Goal: Task Accomplishment & Management: Use online tool/utility

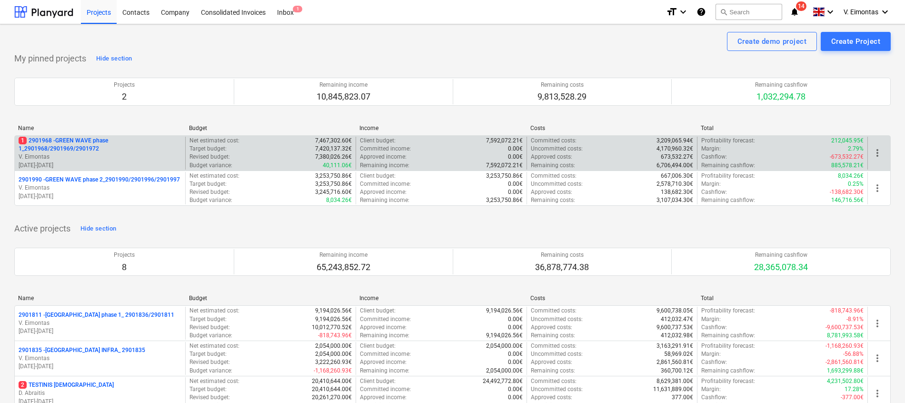
click at [80, 150] on p "1 2901968 - GREEN WAVE phase 1_2901968/2901969/2901972" at bounding box center [100, 145] width 163 height 16
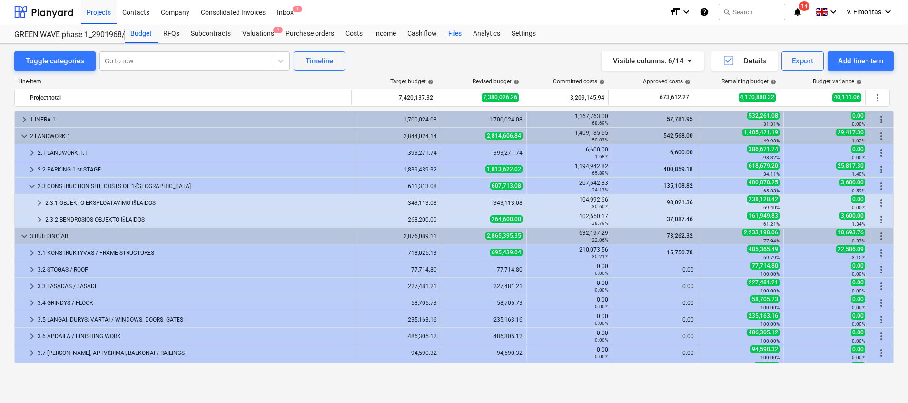
click at [450, 33] on div "Files" at bounding box center [455, 33] width 25 height 19
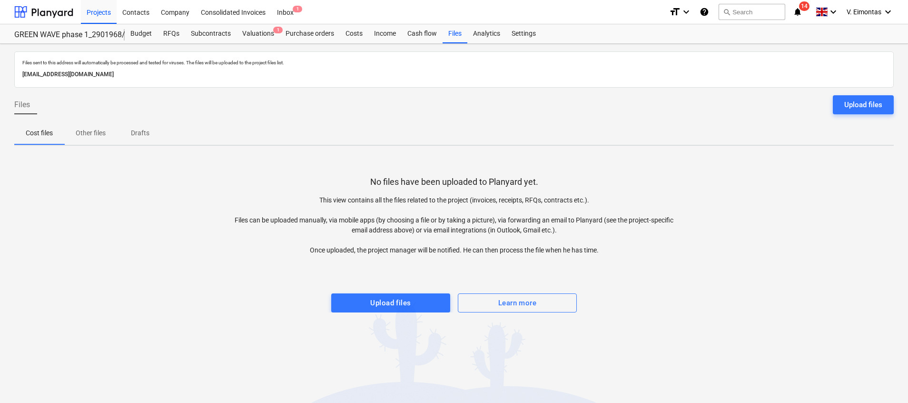
drag, startPoint x: 386, startPoint y: 302, endPoint x: 474, endPoint y: 267, distance: 95.3
click at [386, 302] on div "Upload files" at bounding box center [390, 303] width 40 height 12
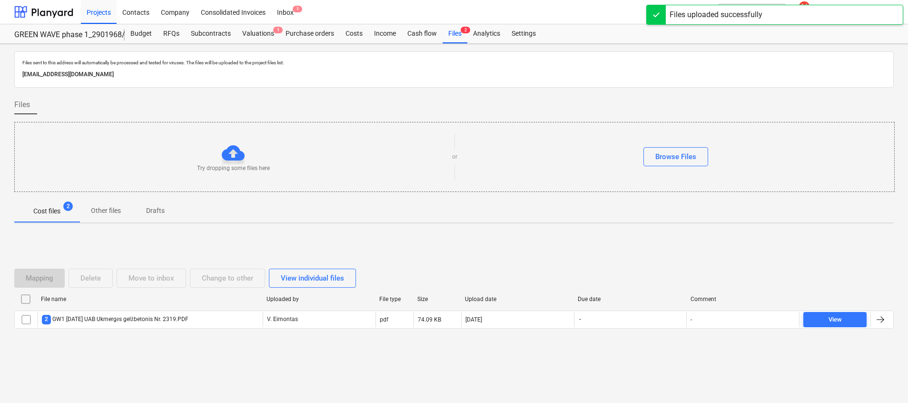
click at [30, 295] on input "checkbox" at bounding box center [25, 298] width 15 height 15
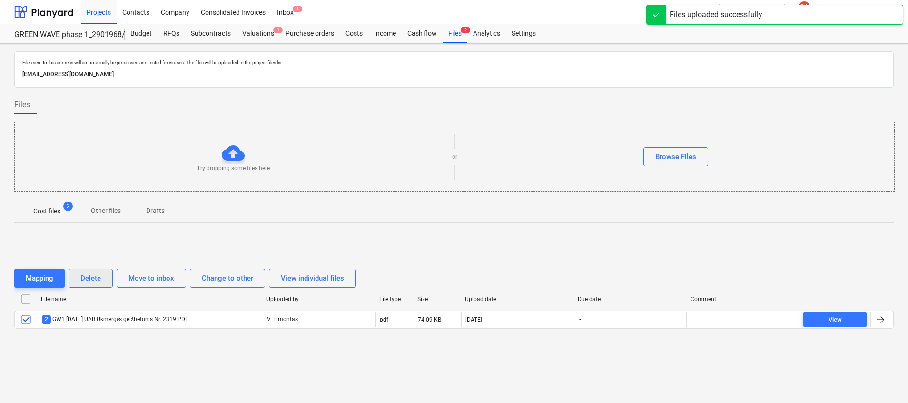
click at [99, 271] on button "Delete" at bounding box center [91, 277] width 44 height 19
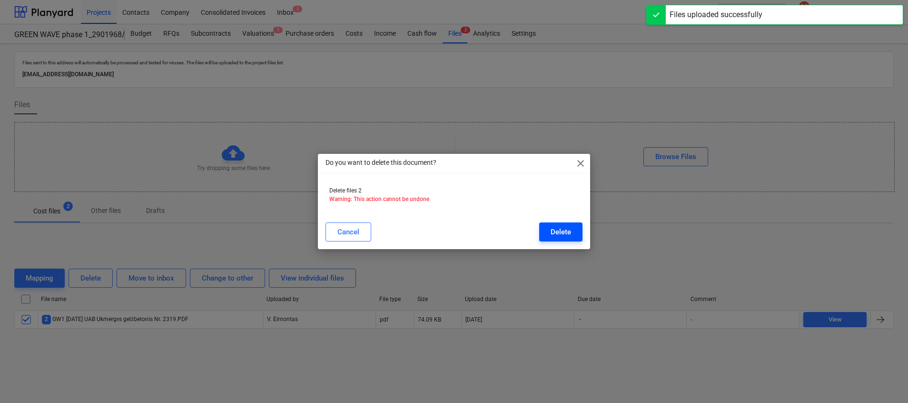
click at [575, 236] on button "Delete" at bounding box center [560, 231] width 43 height 19
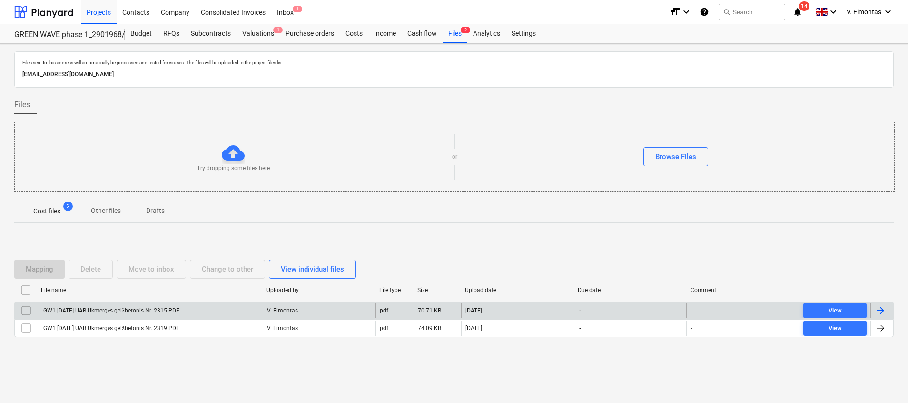
click at [179, 313] on div "GW1 [DATE] UAB Ukmergės gelžbetonis Nr. 2315.PDF" at bounding box center [111, 310] width 138 height 7
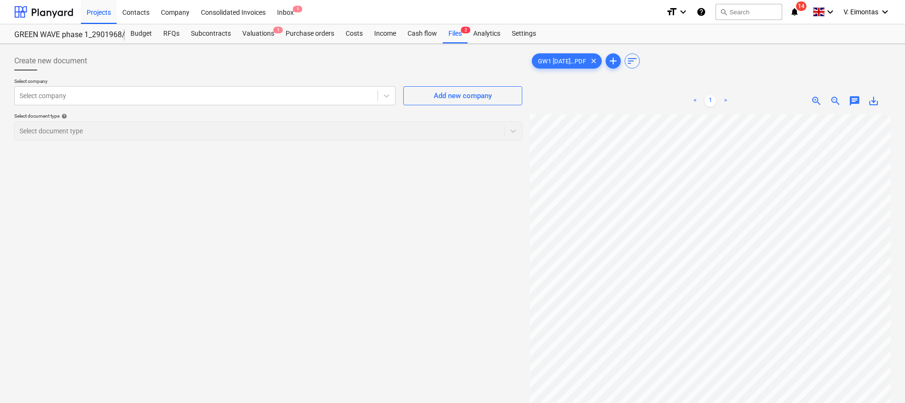
scroll to position [205, 50]
click at [256, 103] on div "Select company" at bounding box center [204, 95] width 381 height 19
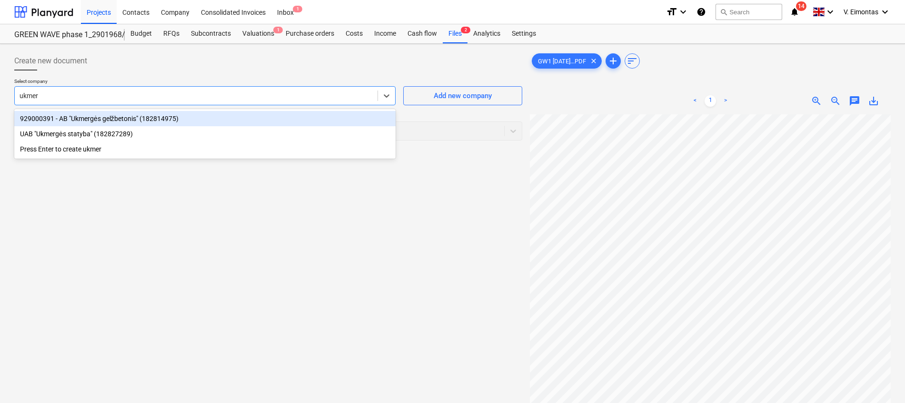
type input "ukmerg"
click at [157, 119] on div "929000391 - AB "Ukmergės gelžbetonis" (182814975)" at bounding box center [204, 118] width 381 height 15
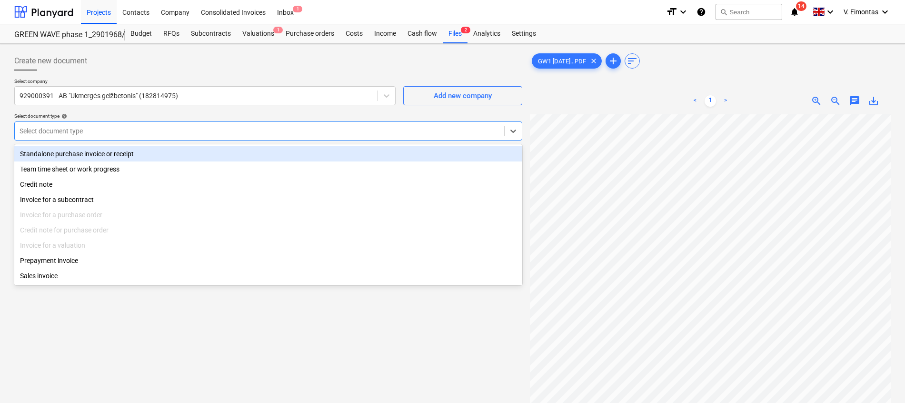
click at [89, 132] on div at bounding box center [260, 131] width 480 height 10
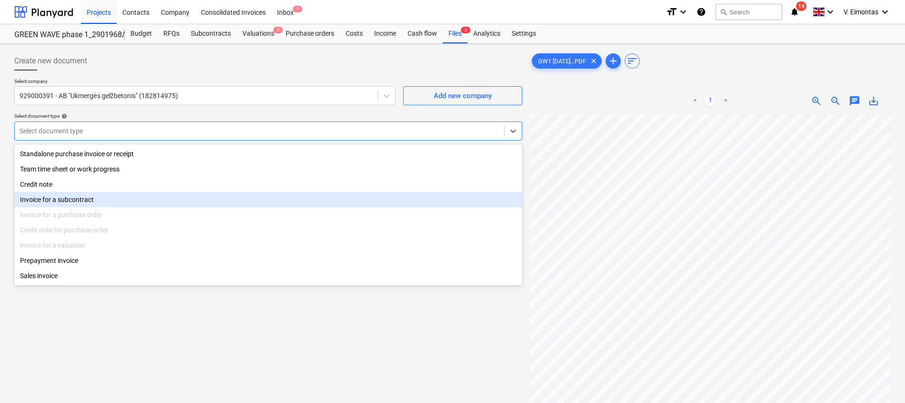
click at [76, 201] on div "Invoice for a subcontract" at bounding box center [268, 199] width 508 height 15
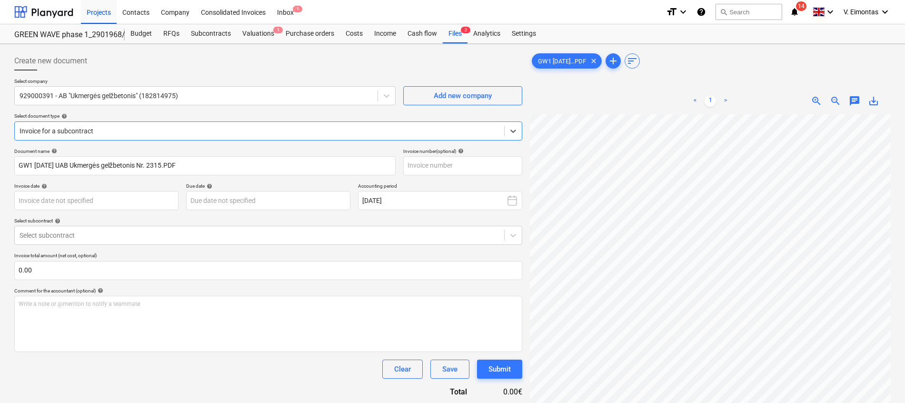
scroll to position [0, 50]
click at [461, 169] on input "text" at bounding box center [462, 165] width 119 height 19
type input "č"
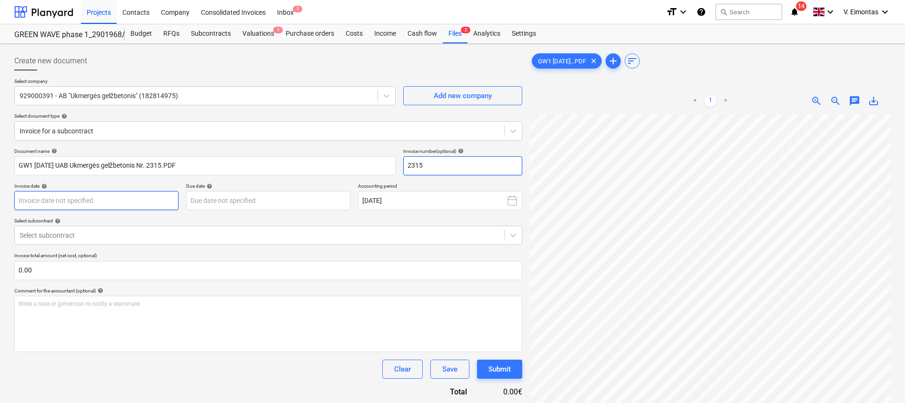
type input "2315"
click at [137, 196] on body "Projects Contacts Company Consolidated Invoices Inbox 1 format_size keyboard_ar…" at bounding box center [452, 201] width 905 height 403
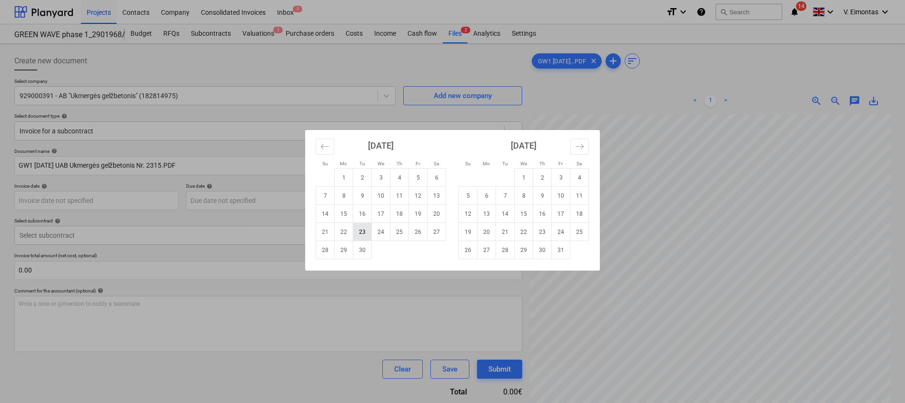
click at [359, 232] on td "23" at bounding box center [362, 232] width 19 height 18
type input "[DATE]"
click at [279, 199] on body "Projects Contacts Company Consolidated Invoices Inbox 1 format_size keyboard_ar…" at bounding box center [452, 201] width 905 height 403
click at [367, 250] on td "30" at bounding box center [362, 250] width 19 height 18
type input "[DATE]"
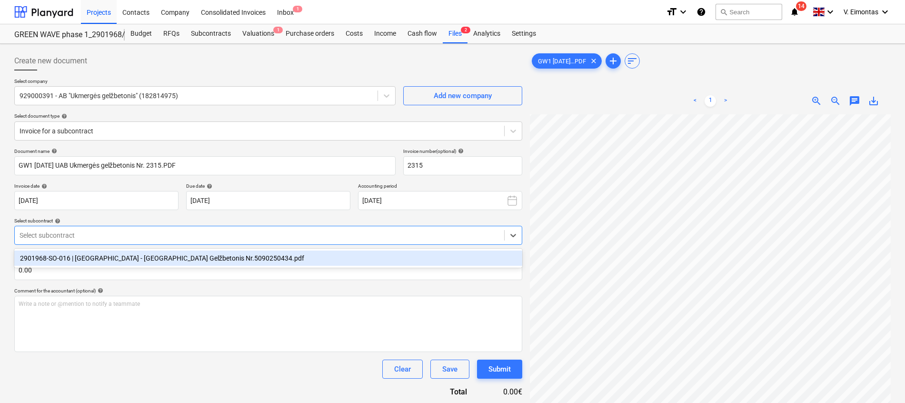
click at [219, 234] on div at bounding box center [260, 235] width 480 height 10
click at [179, 260] on div "2901968-SO-016 | [GEOGRAPHIC_DATA] - [GEOGRAPHIC_DATA] Gelžbetonis Nr.509025043…" at bounding box center [268, 257] width 508 height 15
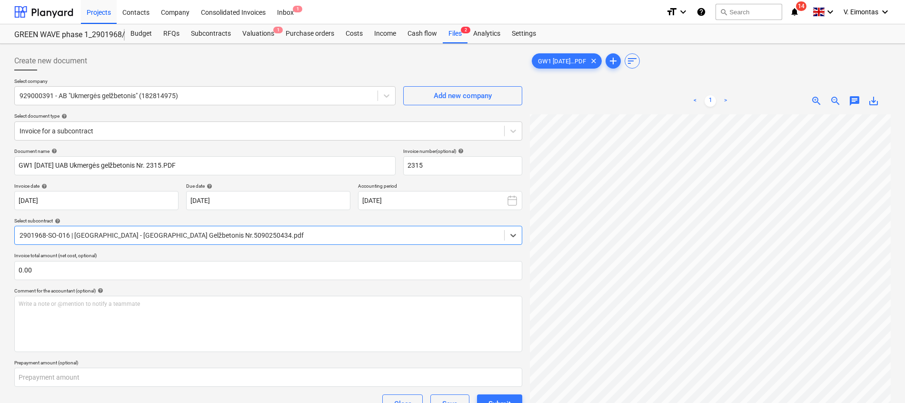
scroll to position [205, 50]
click at [136, 236] on div at bounding box center [260, 235] width 480 height 10
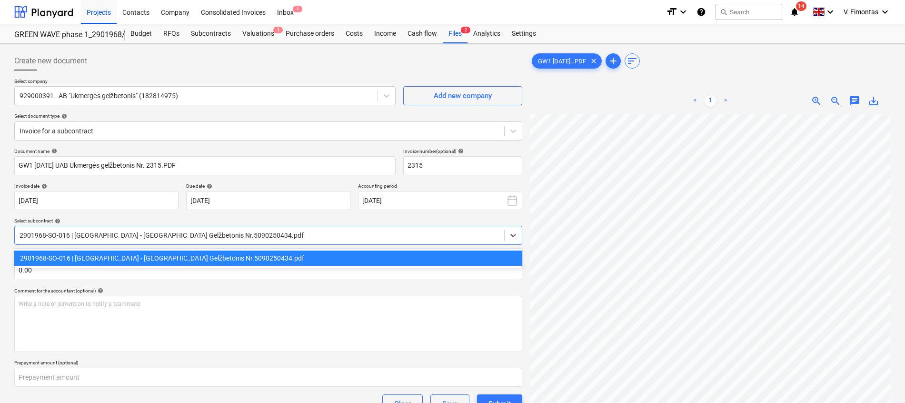
click at [136, 236] on div at bounding box center [260, 235] width 480 height 10
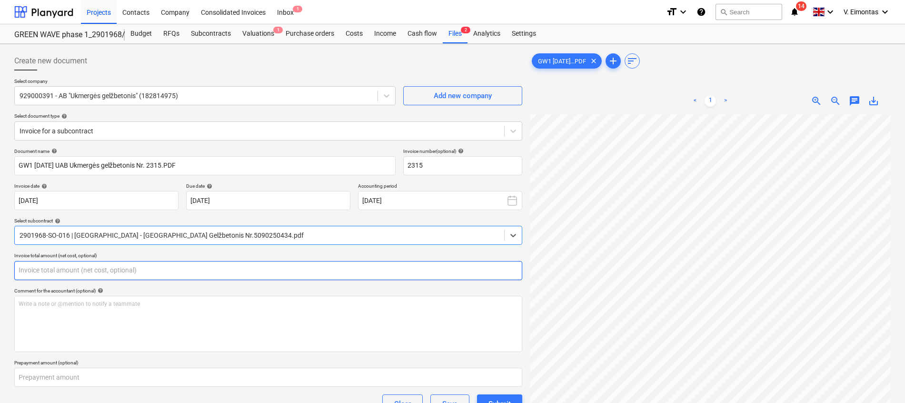
click at [134, 269] on input "text" at bounding box center [268, 270] width 508 height 19
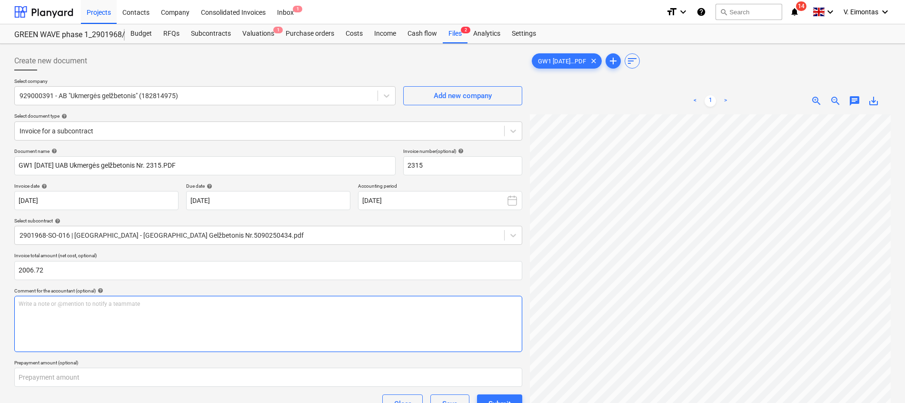
type input "2,006.72"
click at [132, 308] on div "Write a note or @mention to notify a teammate [PERSON_NAME]" at bounding box center [268, 324] width 508 height 56
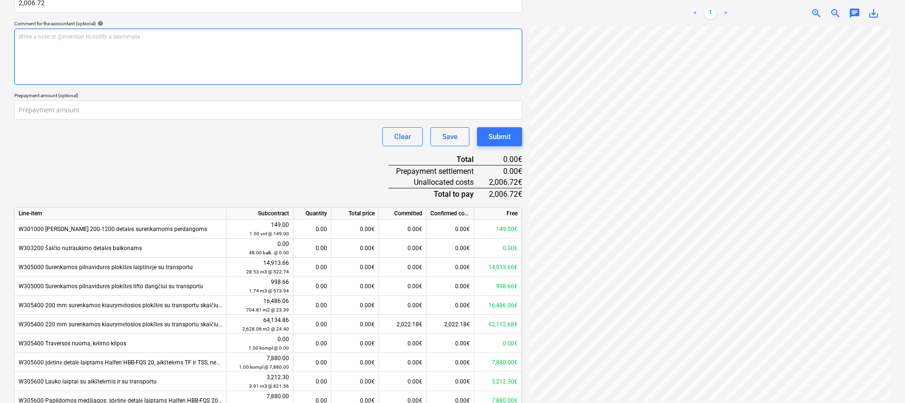
scroll to position [357, 0]
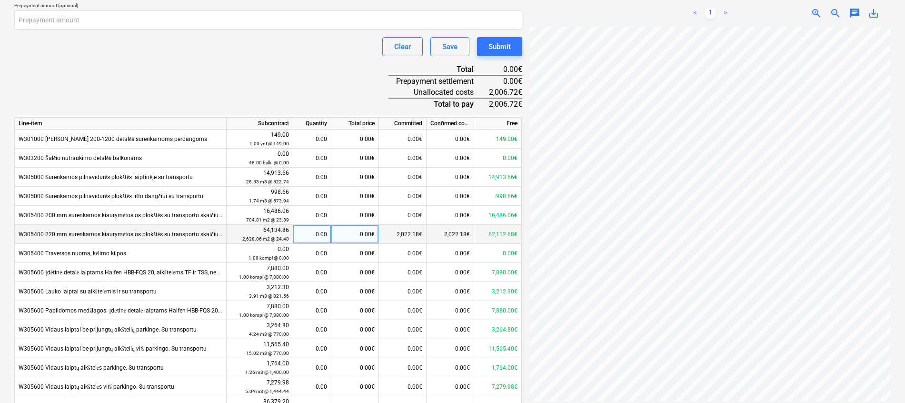
click at [360, 230] on div "0.00€" at bounding box center [355, 234] width 48 height 19
type input "2006.72"
click at [321, 71] on div "Document name help GW1 [DATE] UAB Ukmergės gelžbetonis Nr. 2315.PDF Invoice num…" at bounding box center [268, 118] width 508 height 655
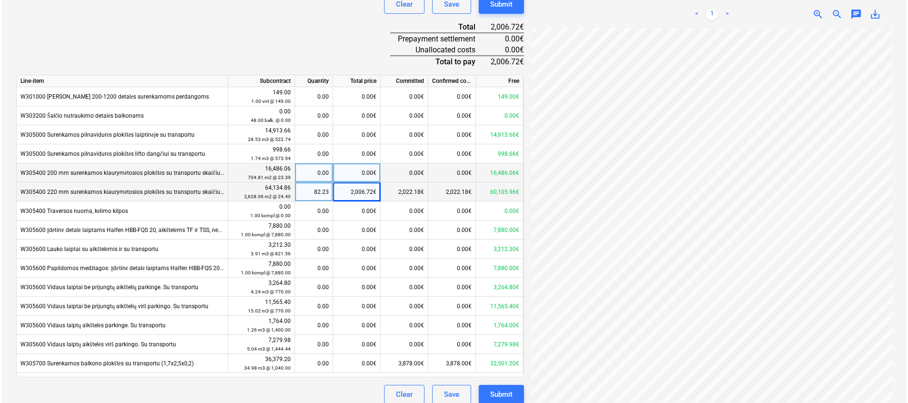
scroll to position [408, 0]
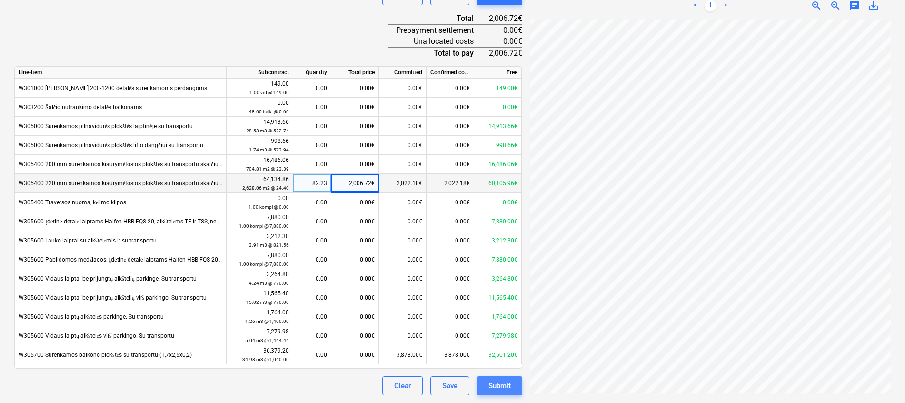
click at [507, 379] on button "Submit" at bounding box center [499, 385] width 45 height 19
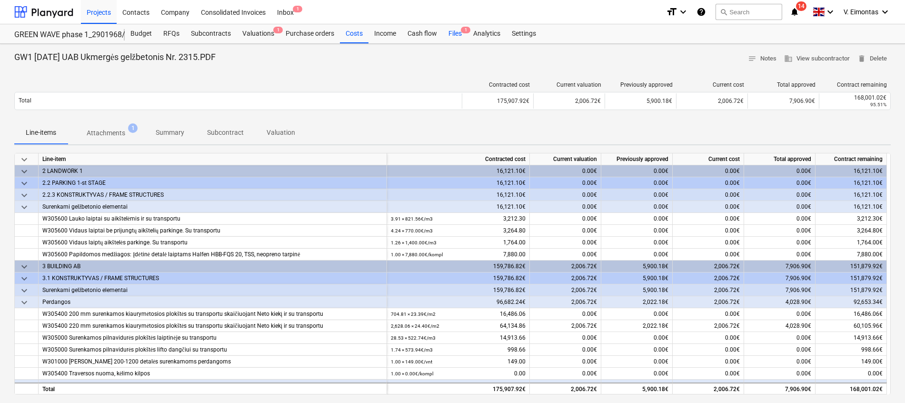
click at [457, 30] on div "Files 1" at bounding box center [455, 33] width 25 height 19
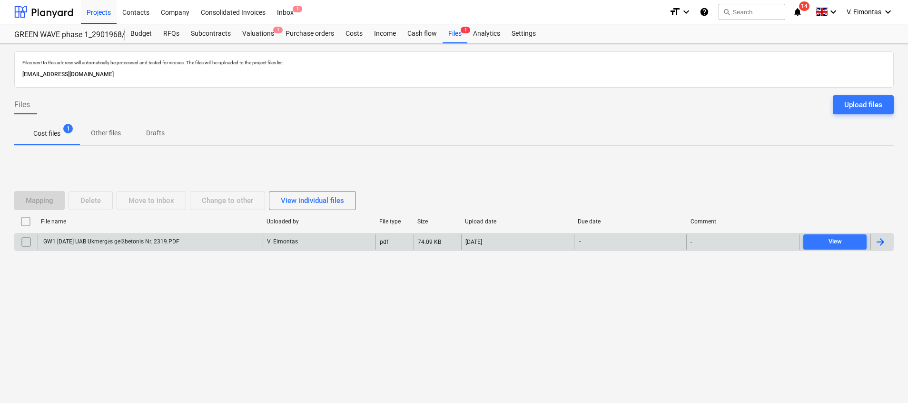
click at [169, 238] on div "GW1 [DATE] UAB Ukmergės gelžbetonis Nr. 2319.PDF" at bounding box center [111, 241] width 138 height 7
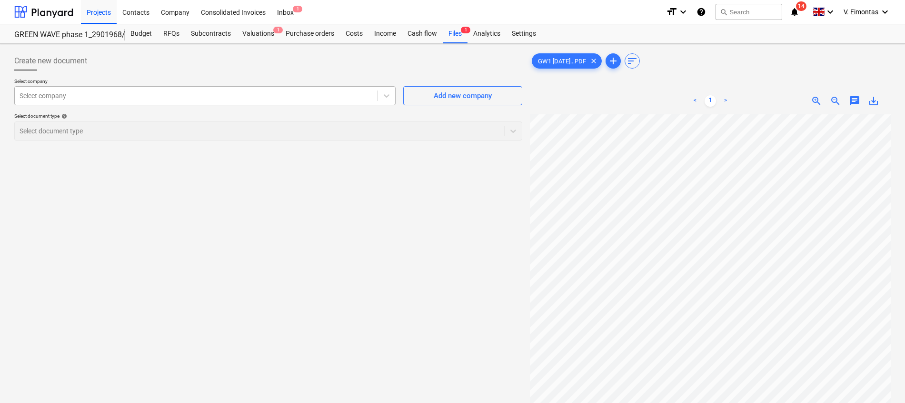
click at [249, 93] on div at bounding box center [196, 96] width 353 height 10
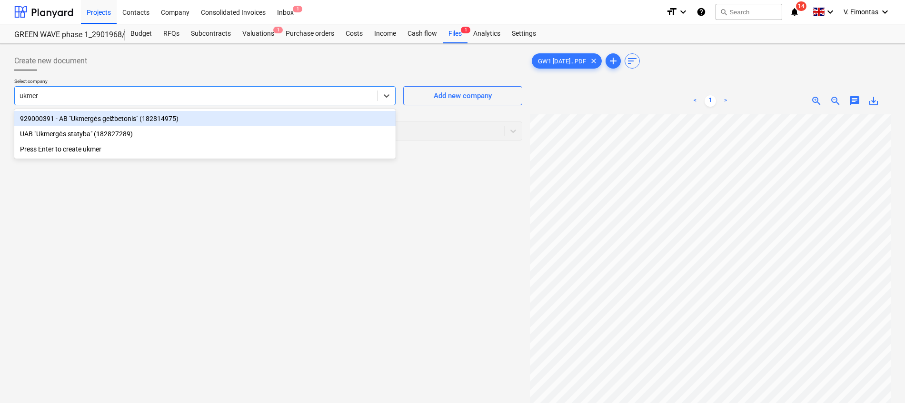
type input "ukmerg"
click at [224, 116] on div "929000391 - AB "Ukmergės gelžbetonis" (182814975)" at bounding box center [204, 118] width 381 height 15
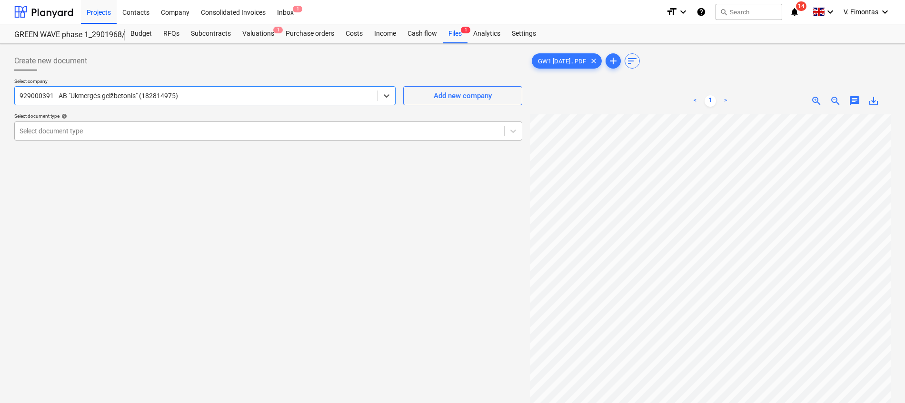
click at [202, 134] on div at bounding box center [260, 131] width 480 height 10
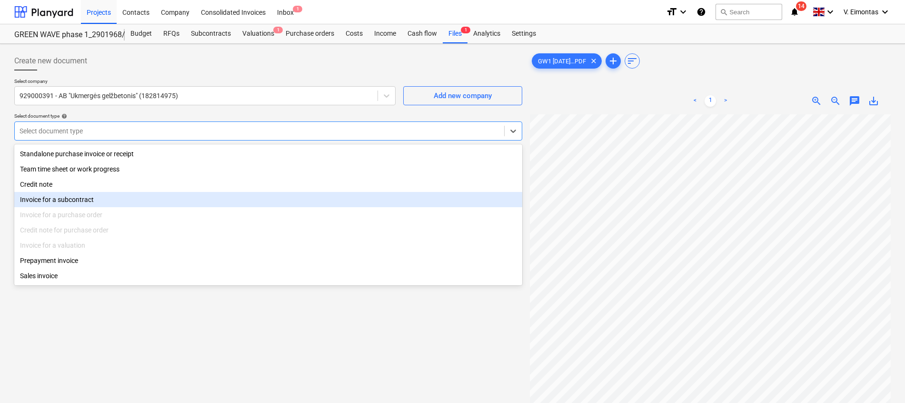
click at [79, 203] on div "Invoice for a subcontract" at bounding box center [268, 199] width 508 height 15
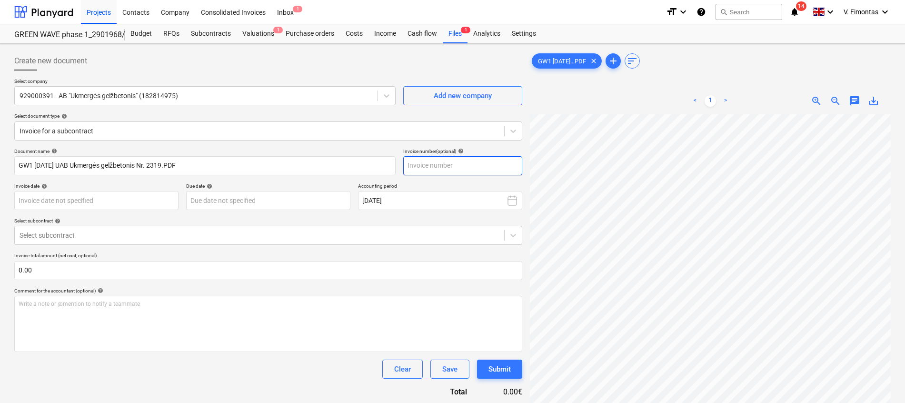
click at [459, 168] on input "text" at bounding box center [462, 165] width 119 height 19
type input "2319"
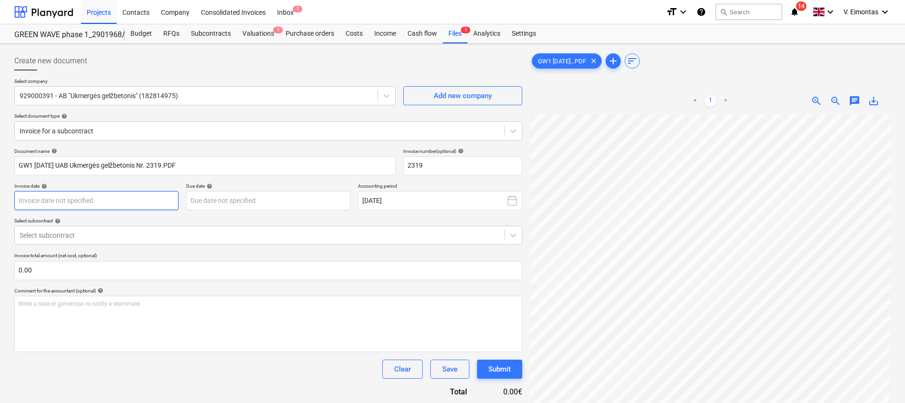
click at [120, 196] on body "Projects Contacts Company Consolidated Invoices Inbox 1 format_size keyboard_ar…" at bounding box center [452, 201] width 905 height 403
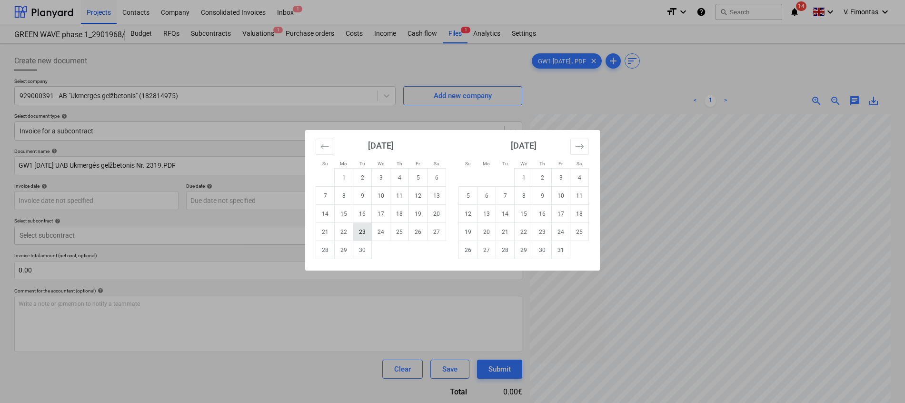
click at [361, 238] on td "23" at bounding box center [362, 232] width 19 height 18
type input "[DATE]"
click at [314, 203] on body "Projects Contacts Company Consolidated Invoices Inbox 1 format_size keyboard_ar…" at bounding box center [452, 201] width 905 height 403
drag, startPoint x: 364, startPoint y: 249, endPoint x: 310, endPoint y: 242, distance: 53.7
click at [364, 249] on td "30" at bounding box center [362, 250] width 19 height 18
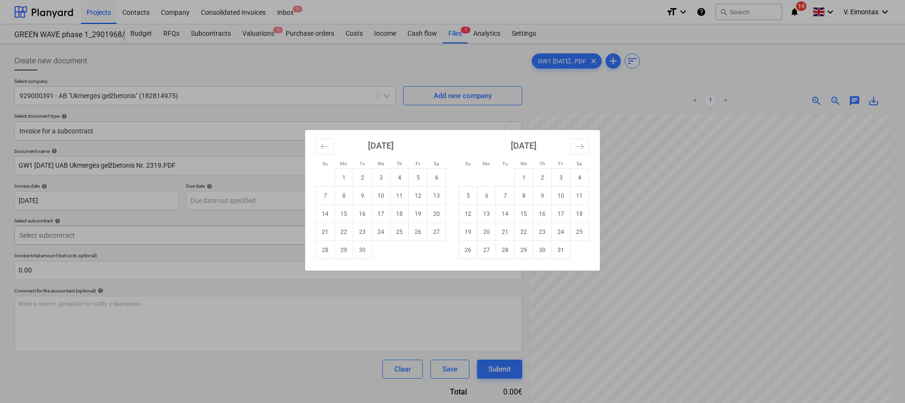
type input "[DATE]"
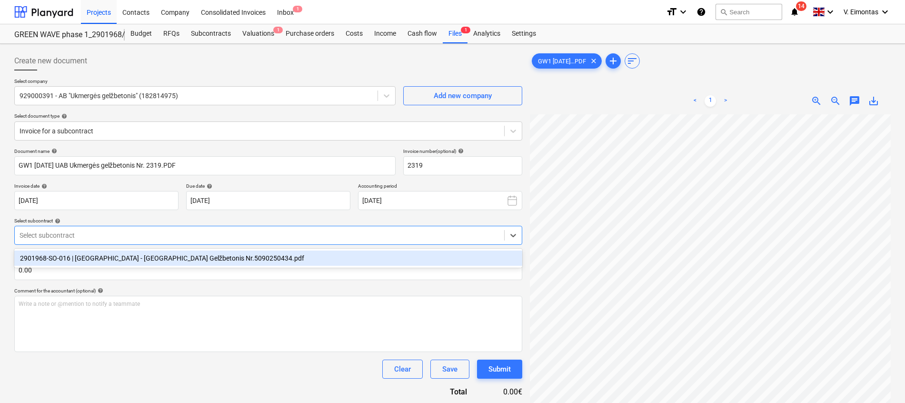
click at [227, 237] on div at bounding box center [260, 235] width 480 height 10
click at [218, 262] on div "2901968-SO-016 | [GEOGRAPHIC_DATA] - [GEOGRAPHIC_DATA] Gelžbetonis Nr.509025043…" at bounding box center [268, 257] width 508 height 15
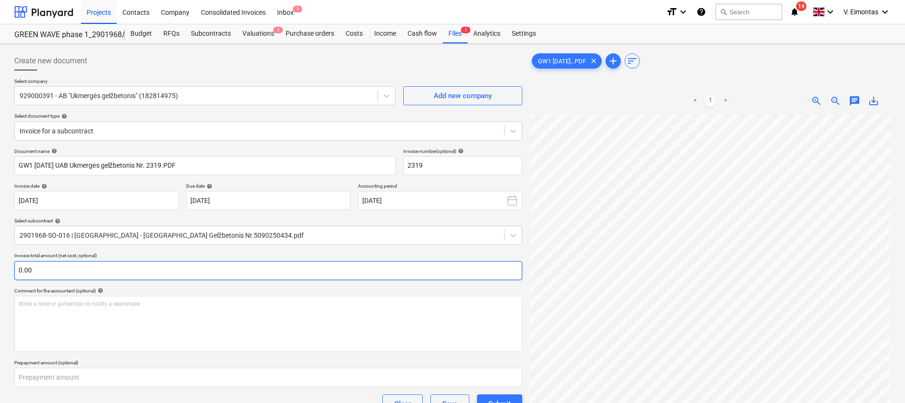
scroll to position [169, 50]
click at [259, 273] on input "text" at bounding box center [268, 270] width 508 height 19
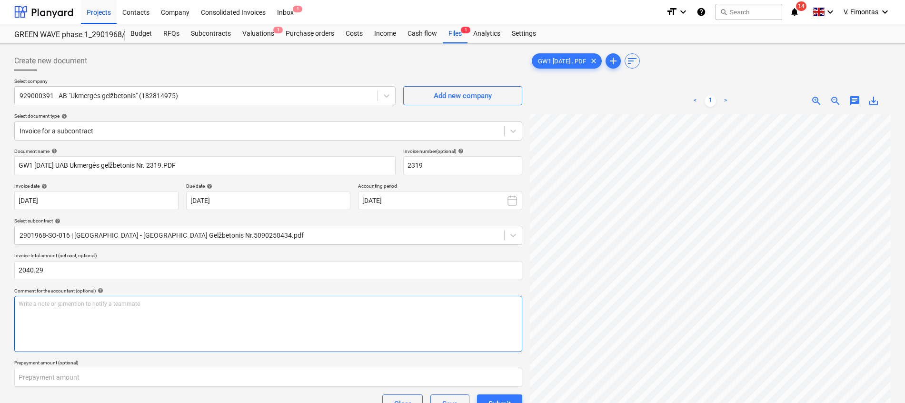
type input "2,040.29"
click at [223, 308] on div "Write a note or @mention to notify a teammate [PERSON_NAME]" at bounding box center [268, 324] width 508 height 56
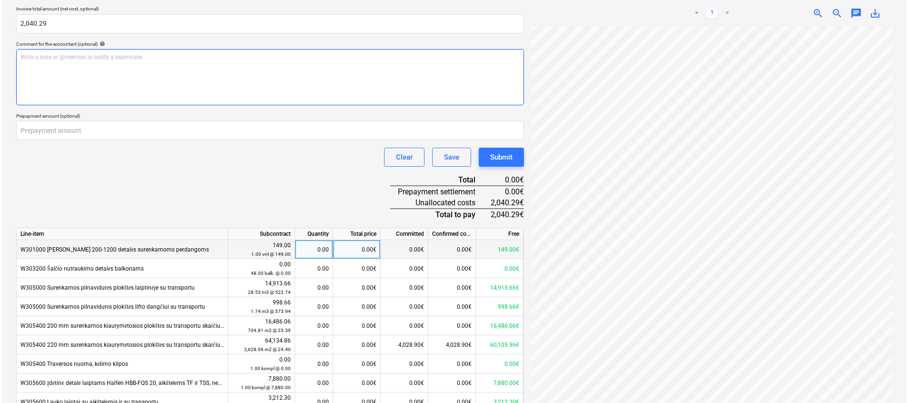
scroll to position [286, 0]
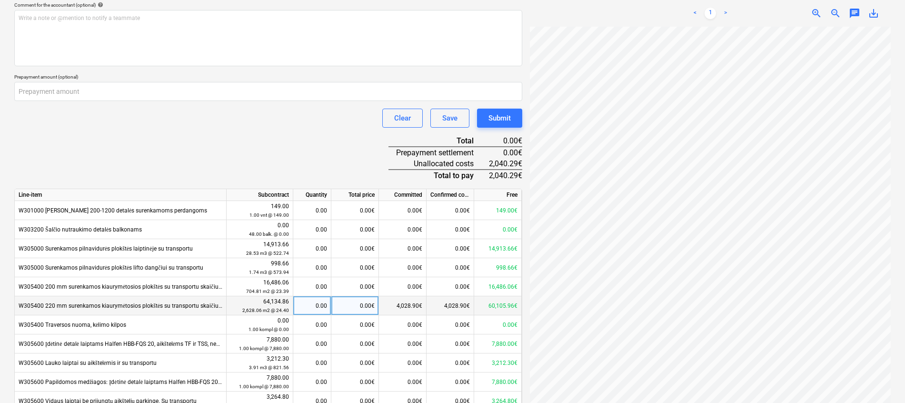
click at [351, 306] on div "0.00€" at bounding box center [355, 305] width 48 height 19
type input "2040.29"
click at [306, 146] on div "Document name help GW1 [DATE] UAB Ukmergės gelžbetonis Nr. 2319.PDF Invoice num…" at bounding box center [268, 189] width 508 height 655
click at [508, 116] on div "Submit" at bounding box center [499, 118] width 22 height 12
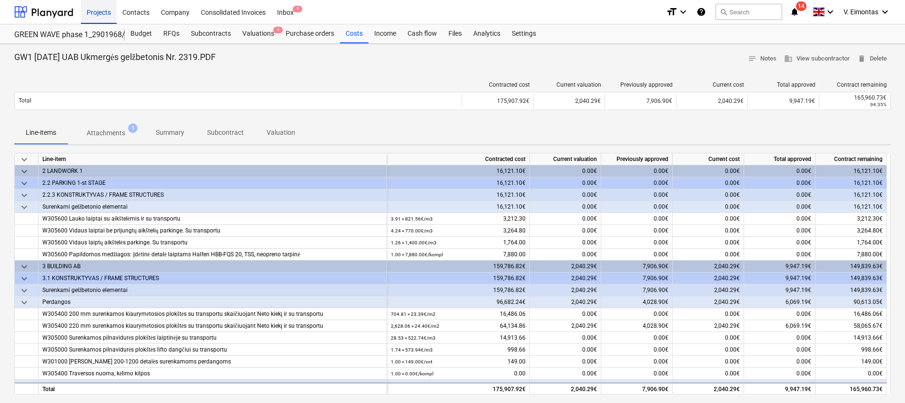
click at [103, 10] on div "Projects" at bounding box center [99, 12] width 36 height 24
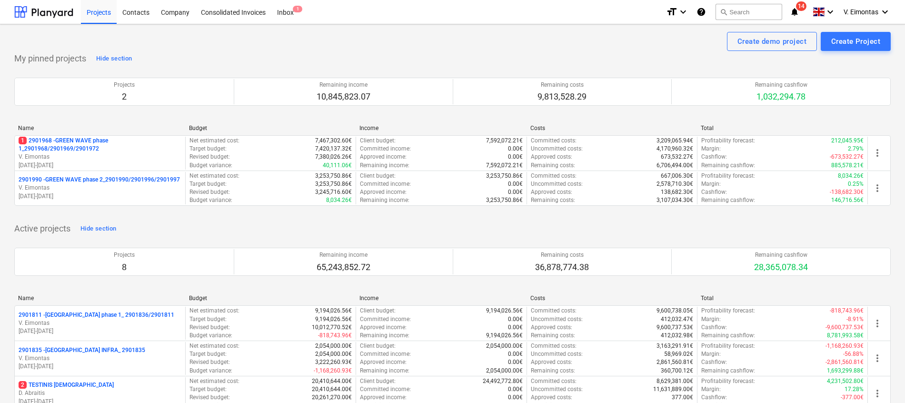
click at [383, 57] on div "My pinned projects Hide section Projects 2 Remaining income 10,845,823.07 Remai…" at bounding box center [452, 134] width 876 height 166
